Goal: Task Accomplishment & Management: Manage account settings

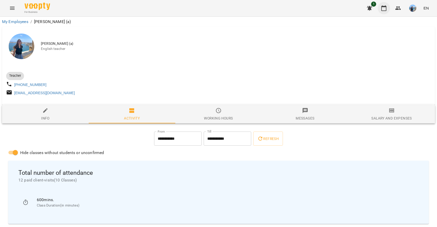
click at [385, 8] on icon "button" at bounding box center [384, 8] width 6 height 6
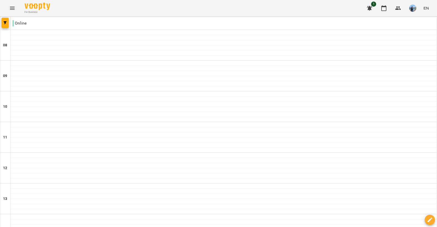
scroll to position [185, 0]
type input "**********"
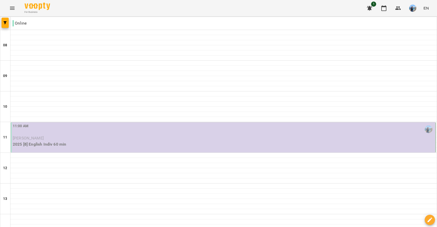
scroll to position [56, 0]
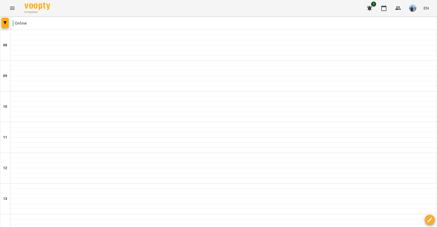
scroll to position [222, 0]
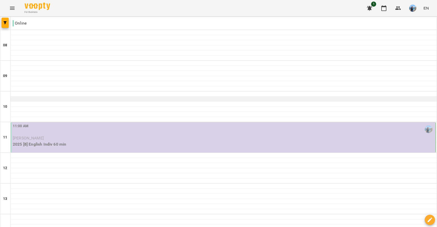
scroll to position [71, 0]
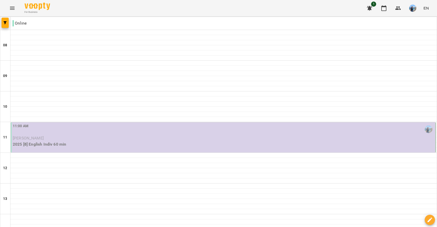
click at [176, 141] on p "2025 [8] English Indiv 60 min" at bounding box center [224, 144] width 422 height 6
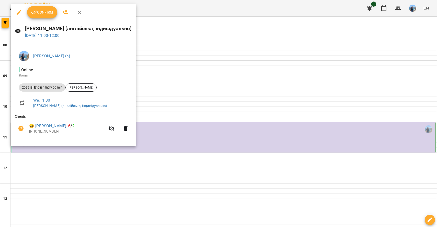
click at [39, 11] on span "Confirm" at bounding box center [42, 12] width 22 height 6
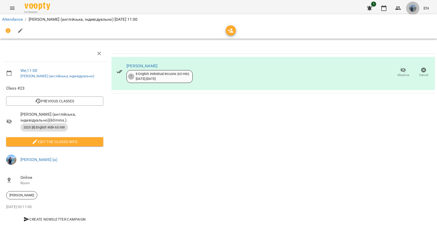
click at [413, 9] on img "button" at bounding box center [413, 8] width 7 height 7
click at [381, 20] on span "[PERSON_NAME] (а)" at bounding box center [364, 19] width 35 height 6
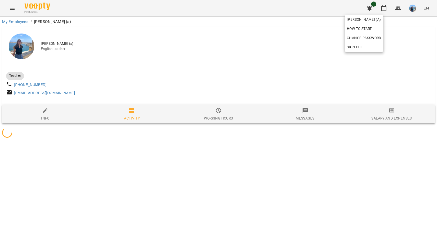
click at [276, 88] on div at bounding box center [218, 113] width 437 height 227
